Goal: Navigation & Orientation: Go to known website

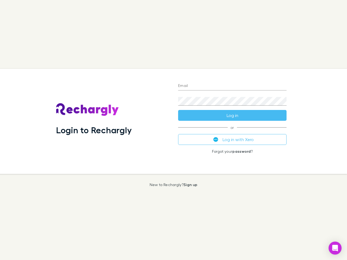
click at [173, 130] on div "Login to Rechargly" at bounding box center [113, 121] width 122 height 105
click at [232, 86] on input "Email" at bounding box center [232, 86] width 108 height 9
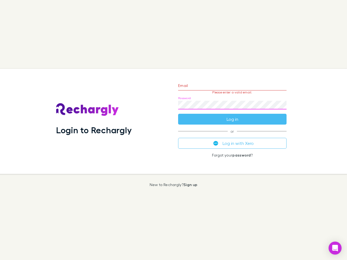
click at [232, 115] on form "Email Please enter a valid email. Password Log in" at bounding box center [232, 101] width 108 height 47
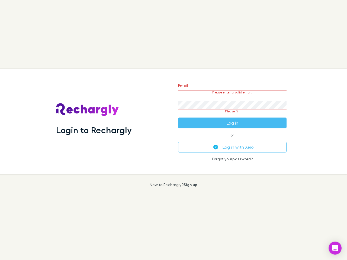
click at [232, 140] on div "Email Please enter a valid email. Password Please fill Log in or Log in with Xe…" at bounding box center [232, 121] width 117 height 105
click at [335, 248] on icon "Open Intercom Messenger" at bounding box center [335, 248] width 6 height 7
